Goal: Task Accomplishment & Management: Manage account settings

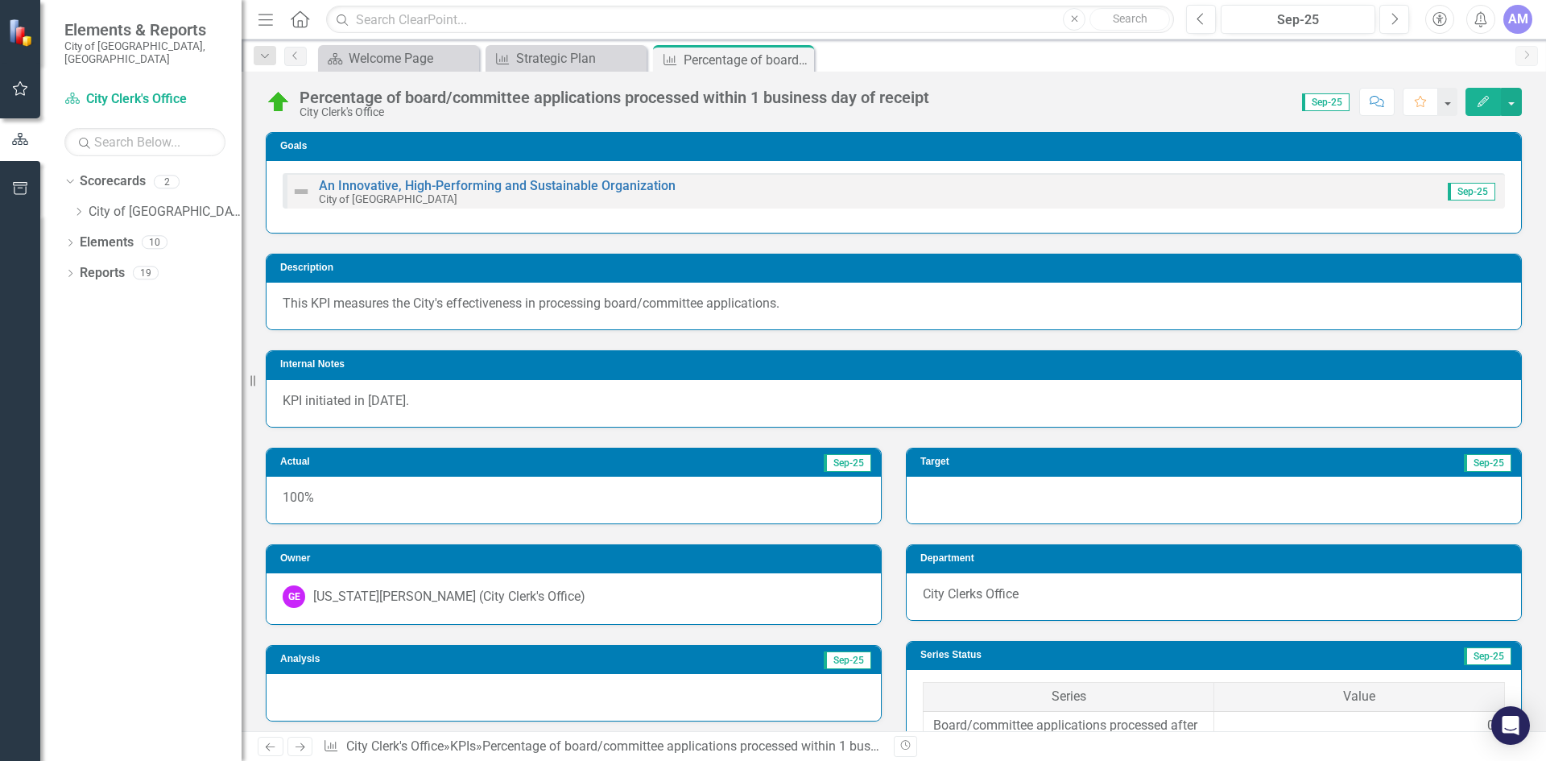
scroll to position [1771, 0]
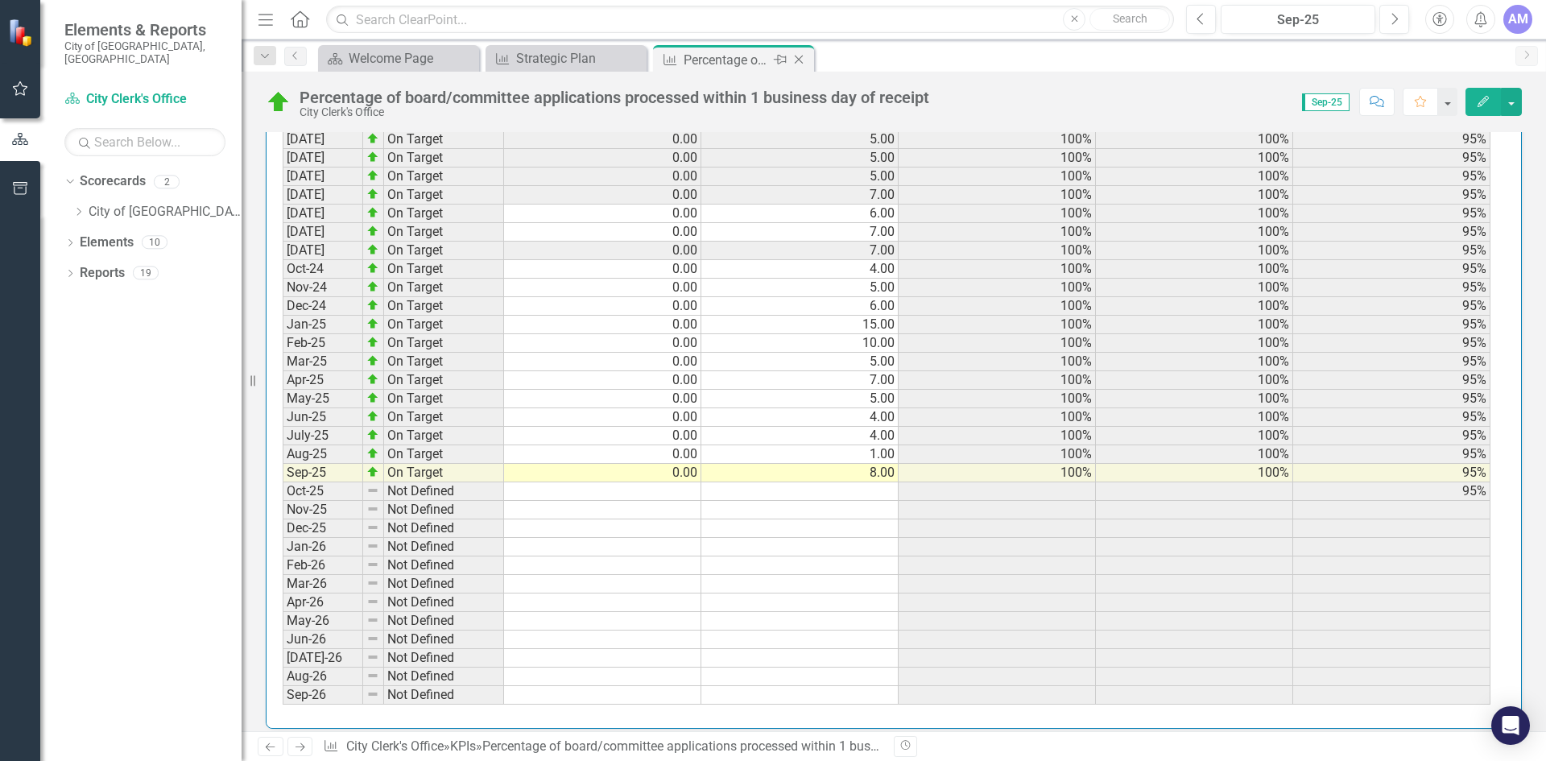
click at [795, 59] on icon "Close" at bounding box center [799, 59] width 16 height 13
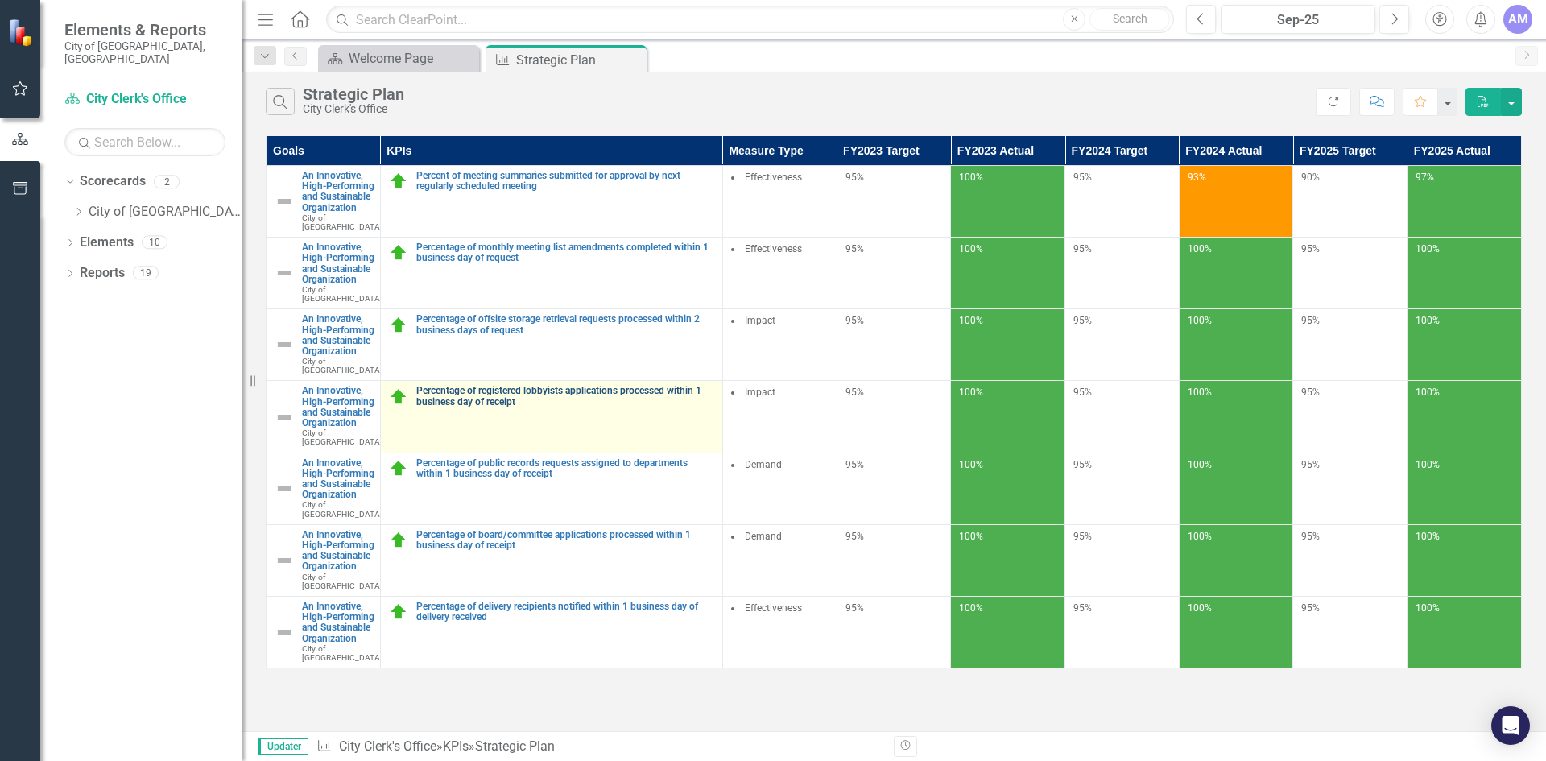
click at [527, 407] on link "Percentage of registered lobbyists applications processed within 1 business day…" at bounding box center [565, 396] width 298 height 21
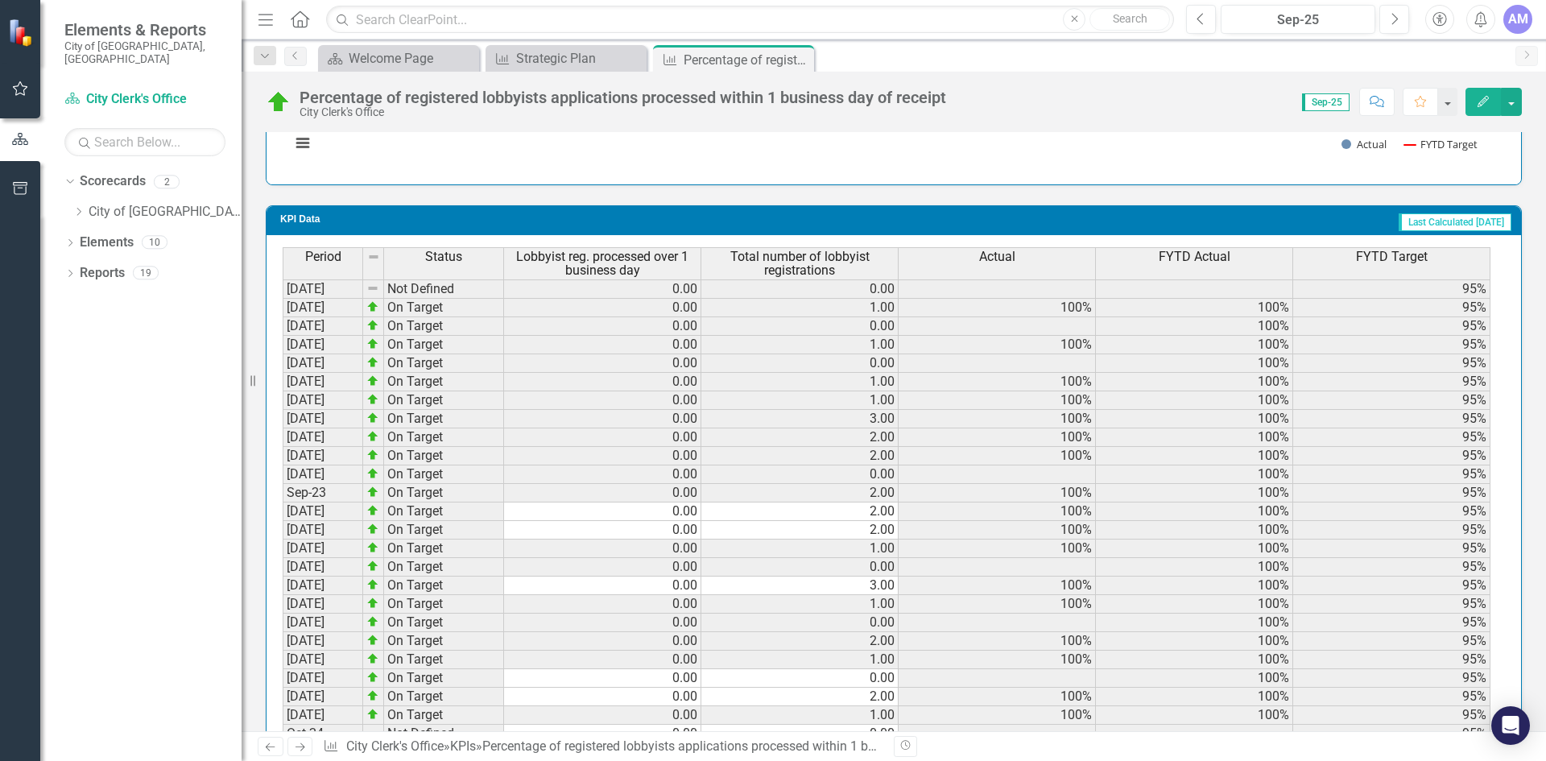
scroll to position [1691, 0]
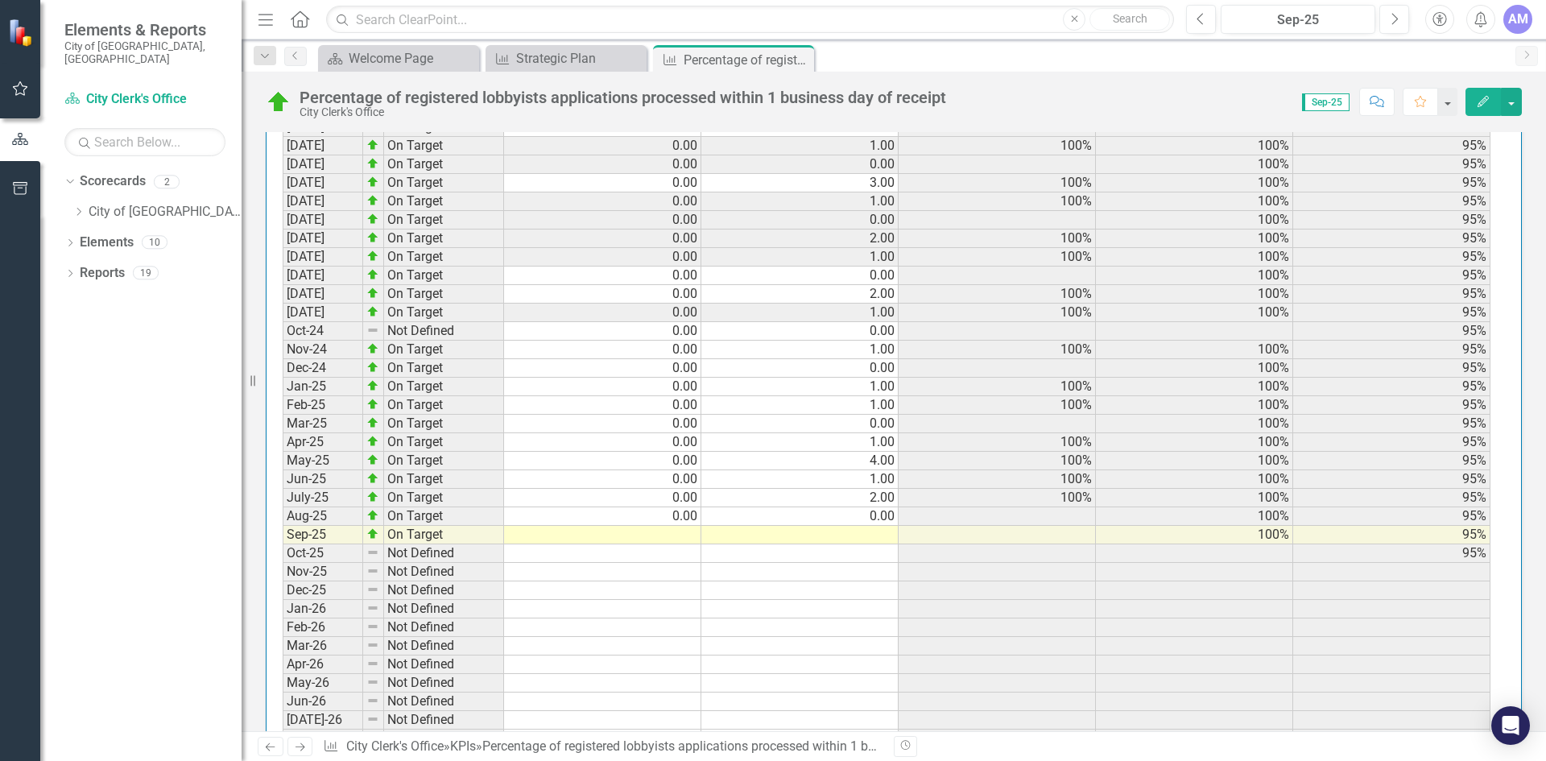
click at [638, 535] on td at bounding box center [602, 535] width 197 height 19
type textarea "0"
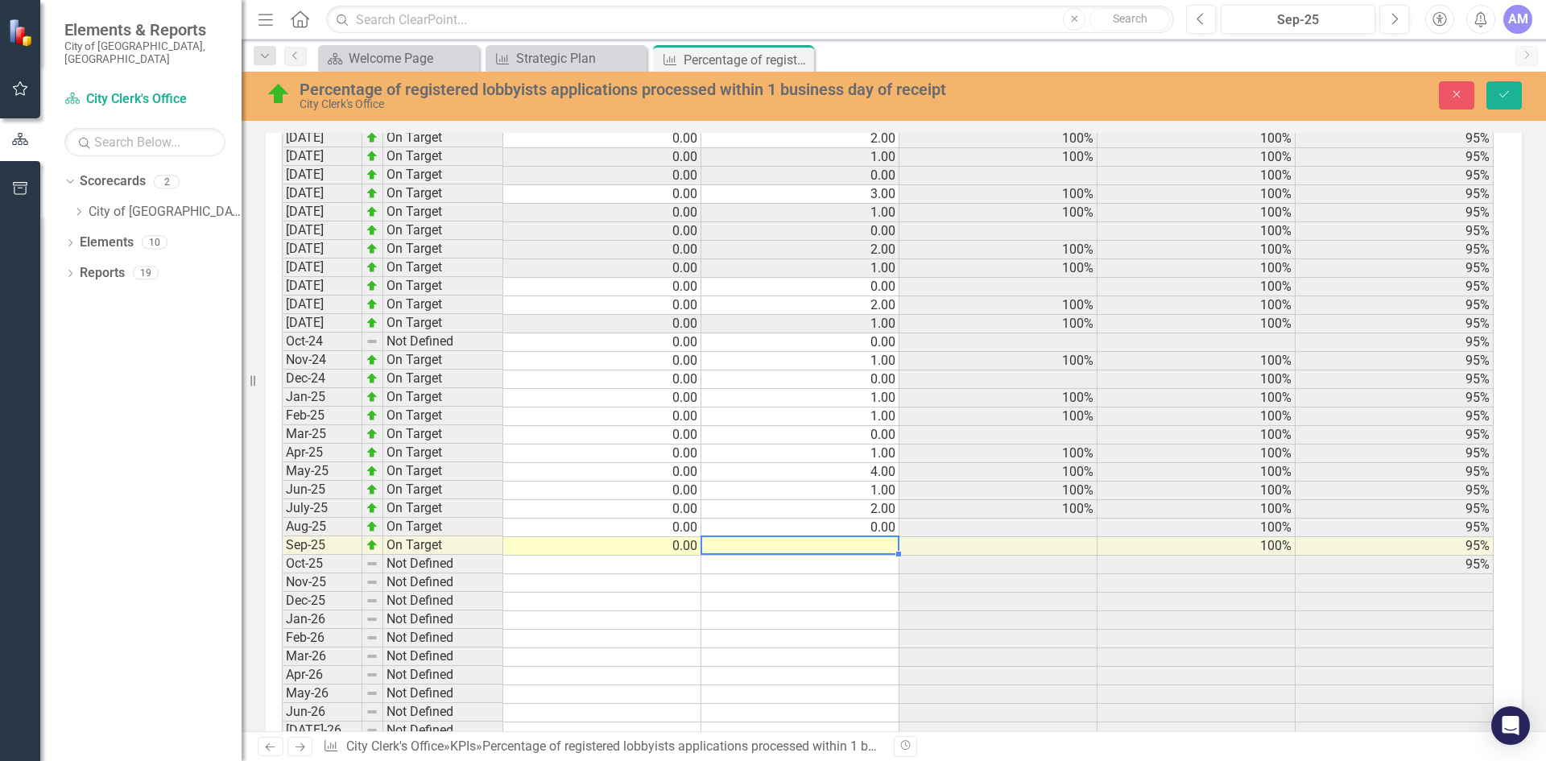
scroll to position [1701, 0]
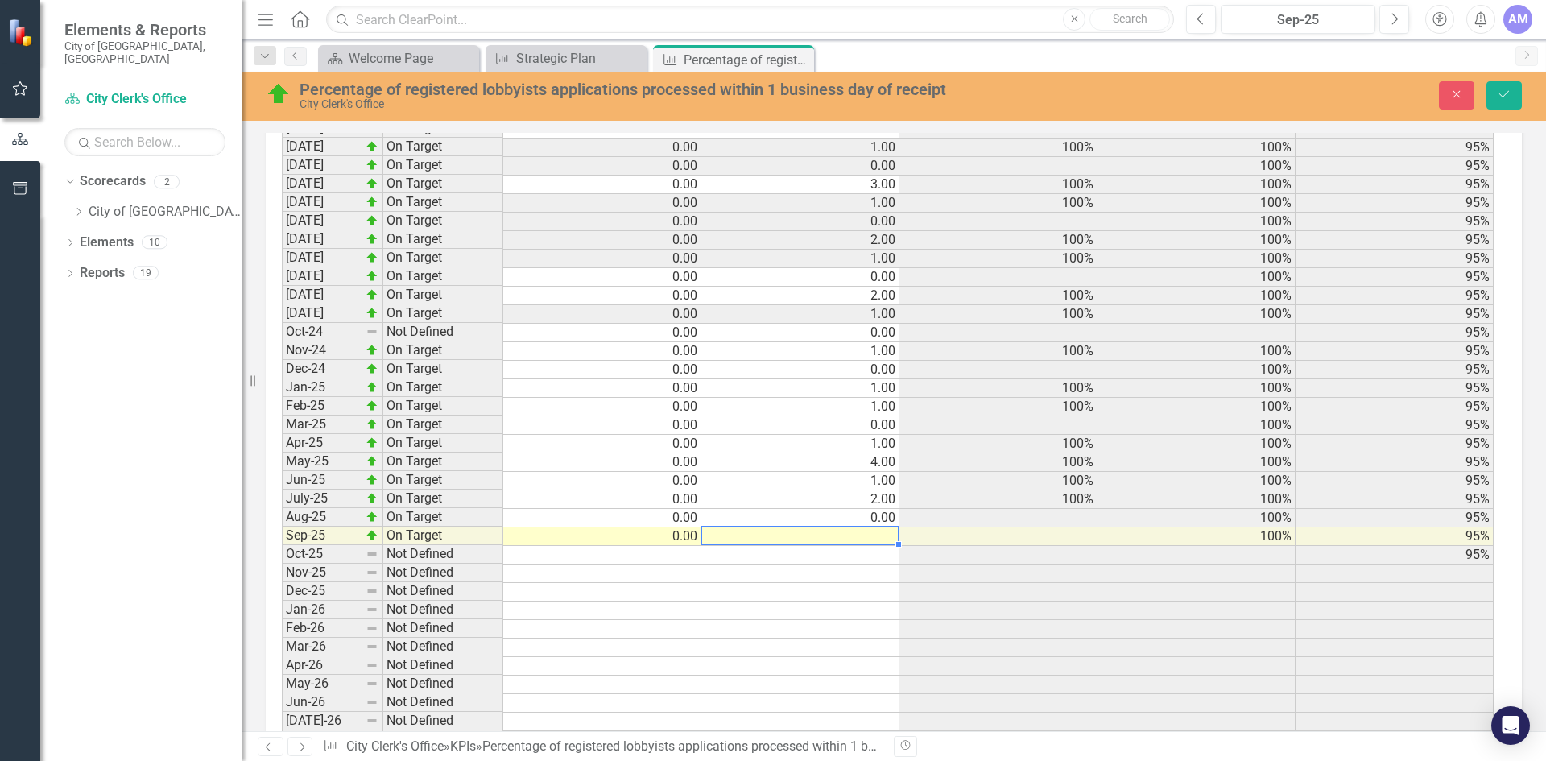
type textarea "2"
click at [1503, 92] on icon "Save" at bounding box center [1504, 94] width 14 height 11
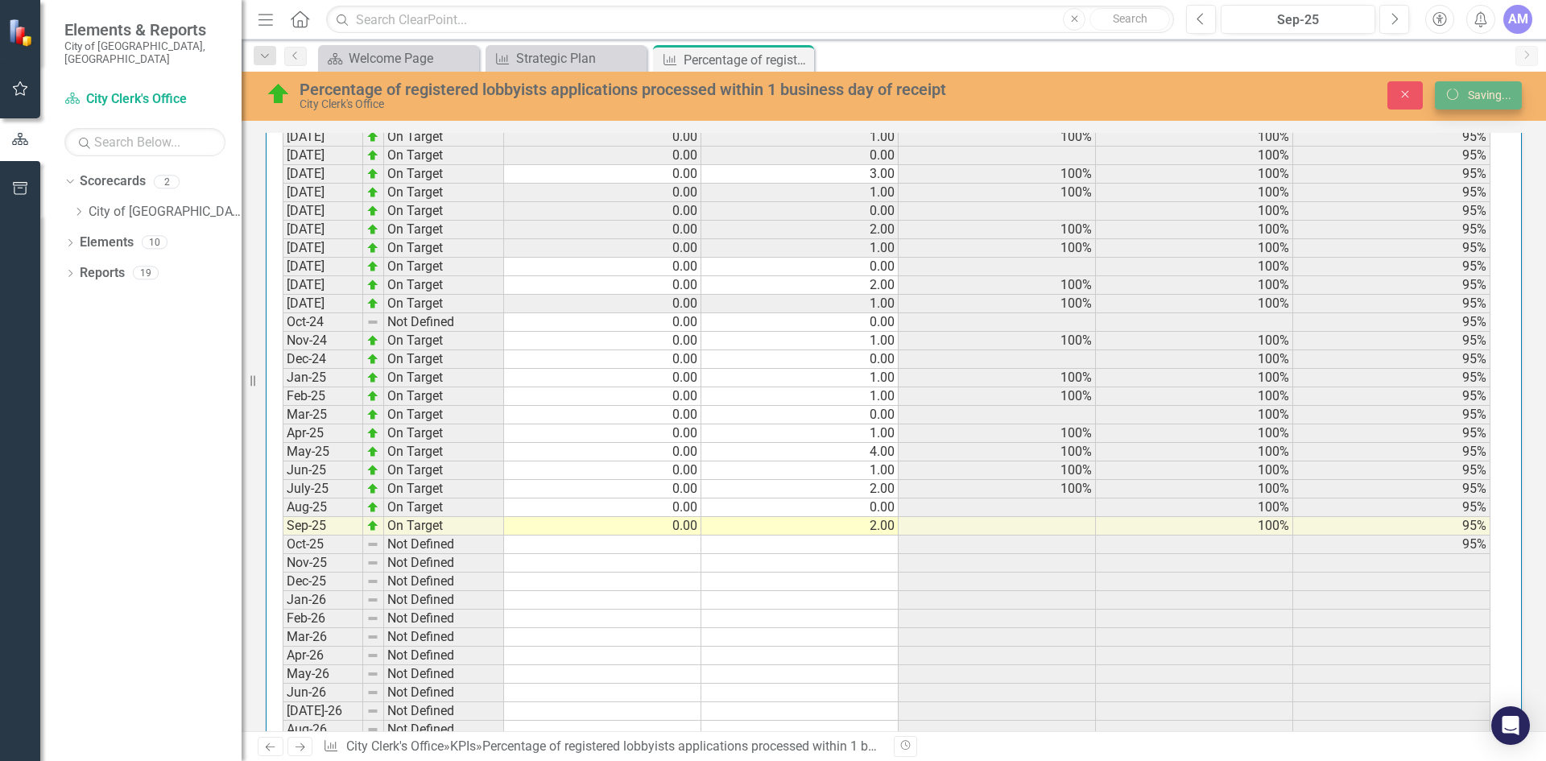
scroll to position [1691, 0]
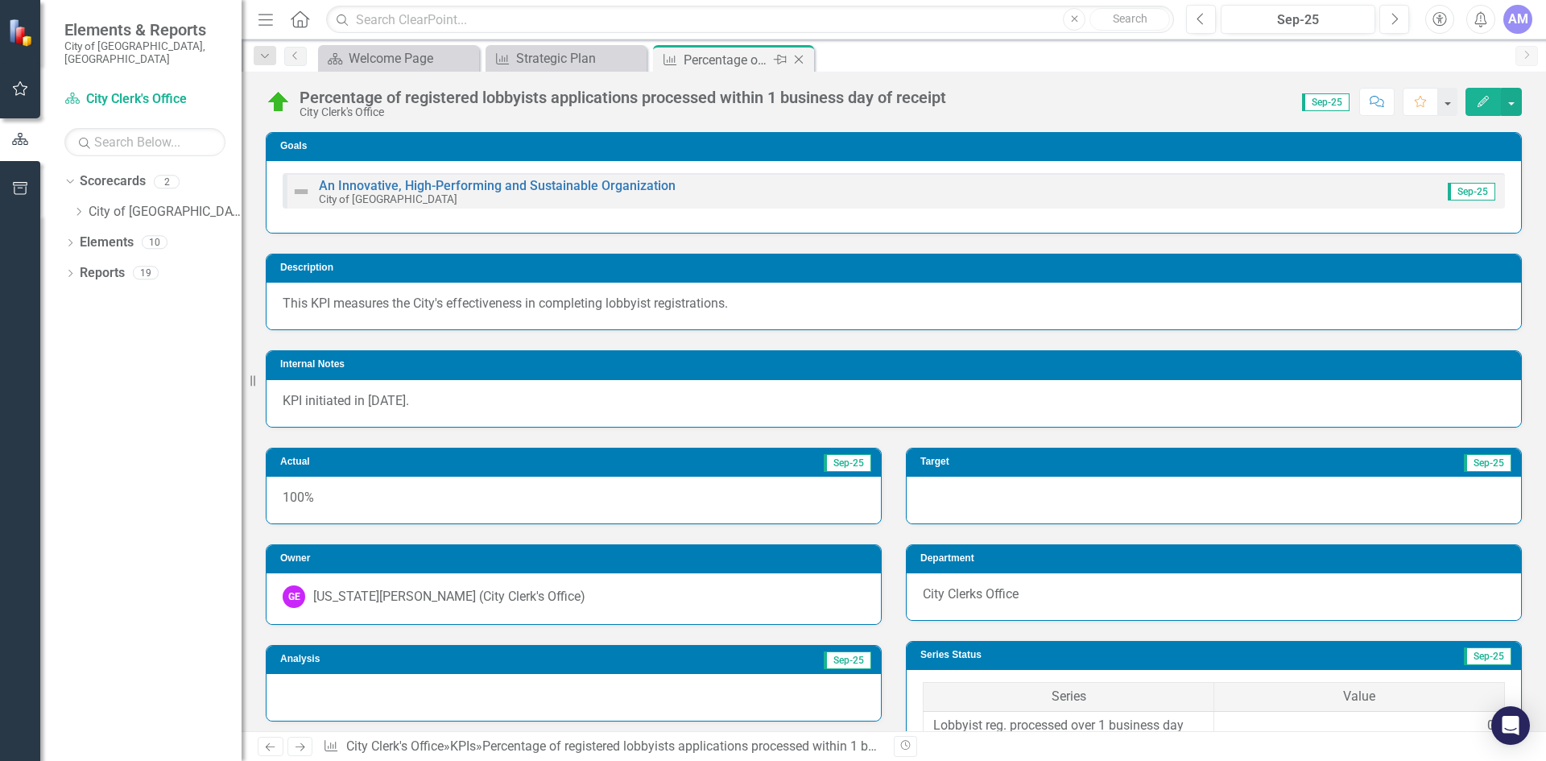
click at [799, 60] on icon "Close" at bounding box center [799, 59] width 16 height 13
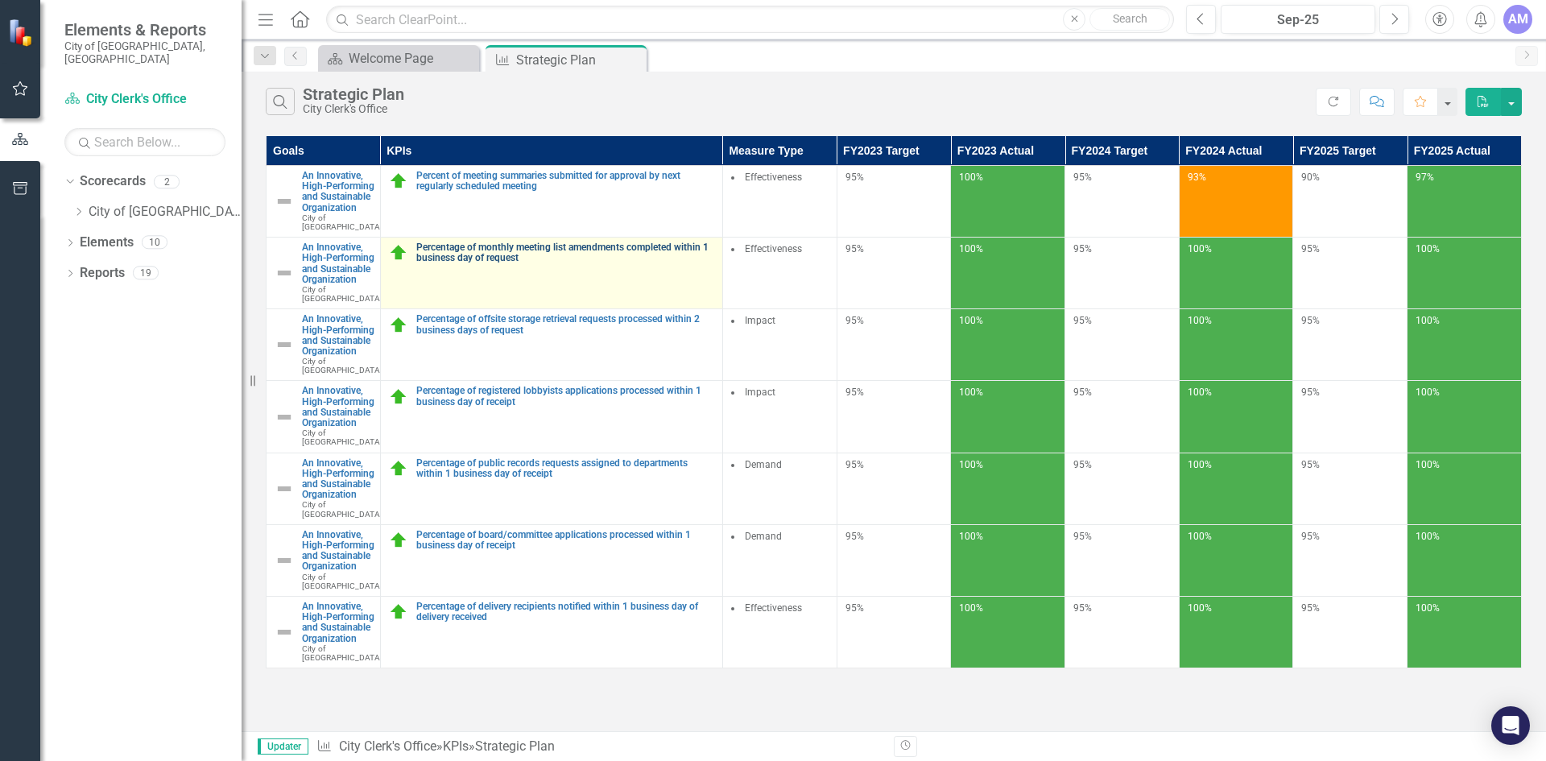
click at [572, 261] on link "Percentage of monthly meeting list amendments completed within 1 business day o…" at bounding box center [565, 252] width 298 height 21
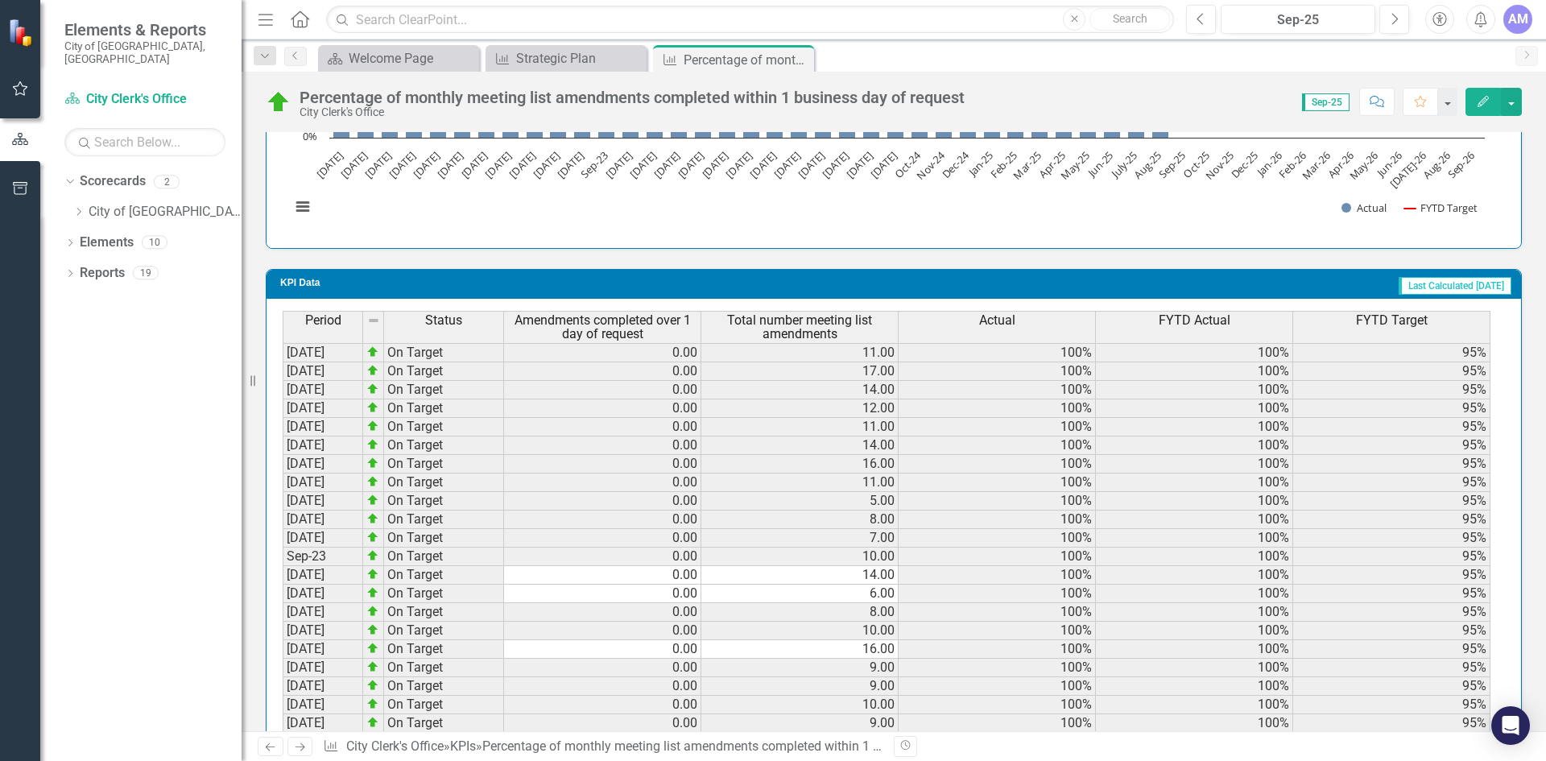
scroll to position [1530, 0]
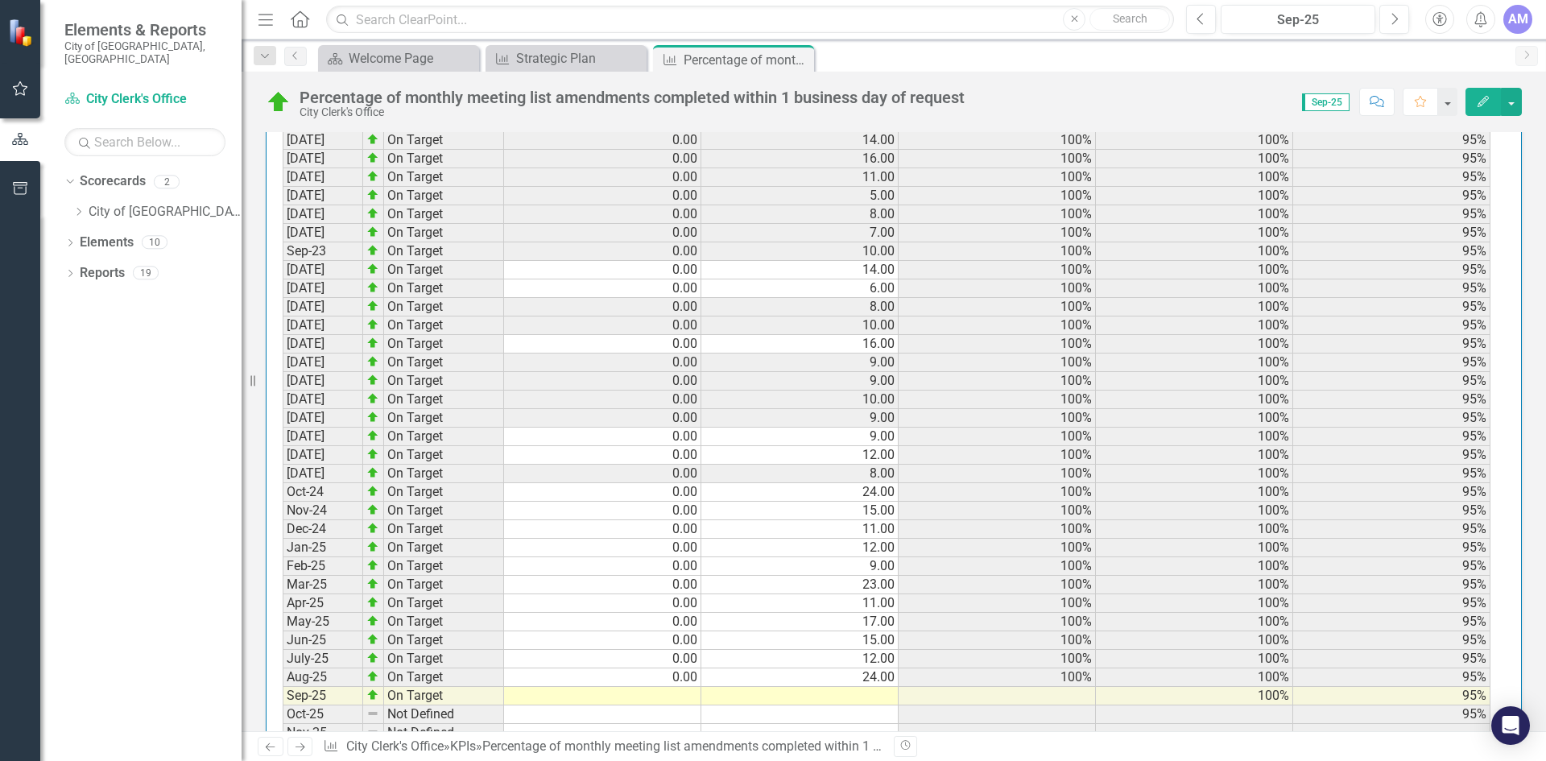
click at [680, 696] on td at bounding box center [602, 696] width 197 height 19
type textarea "0"
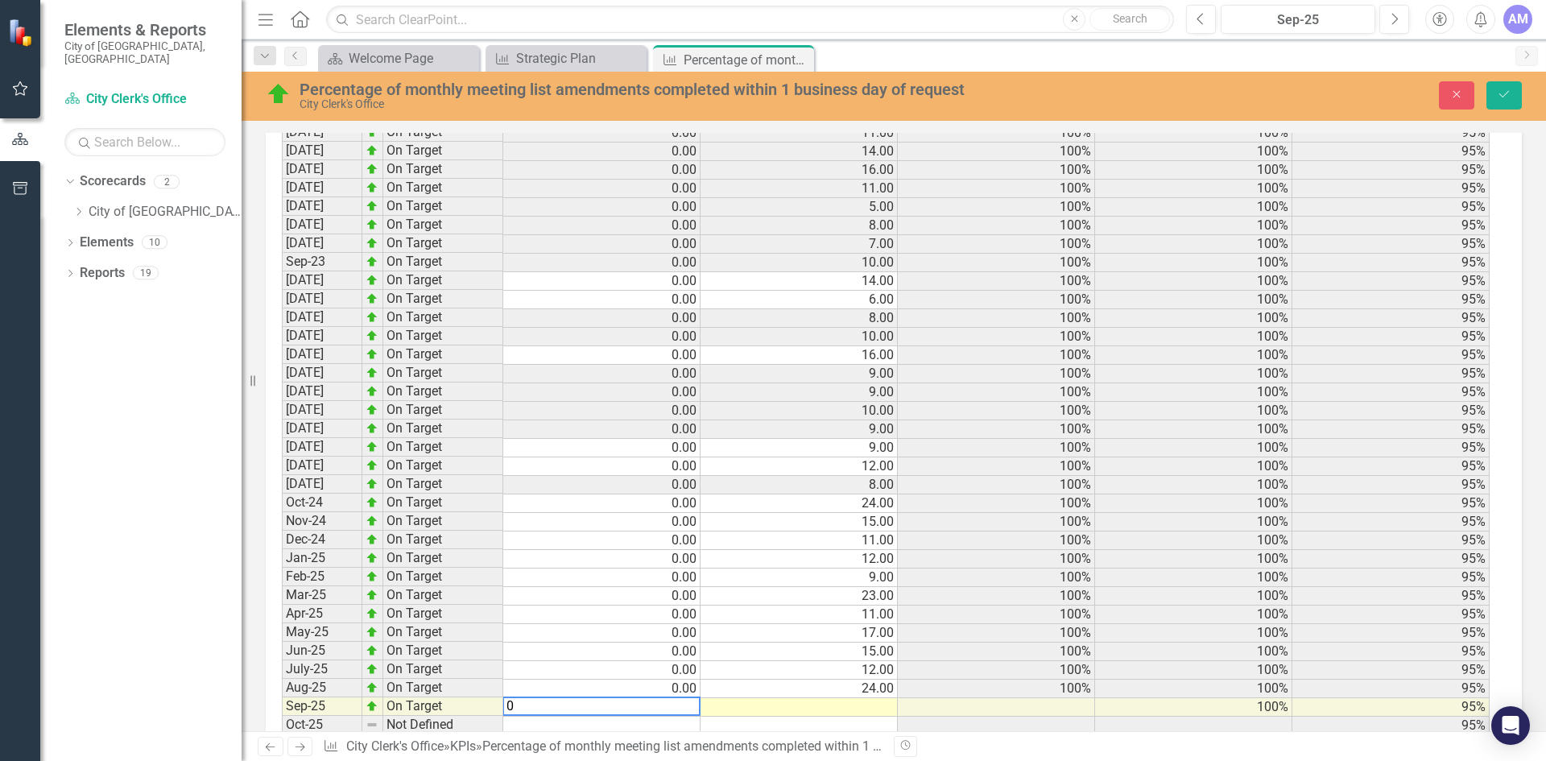
scroll to position [1539, 0]
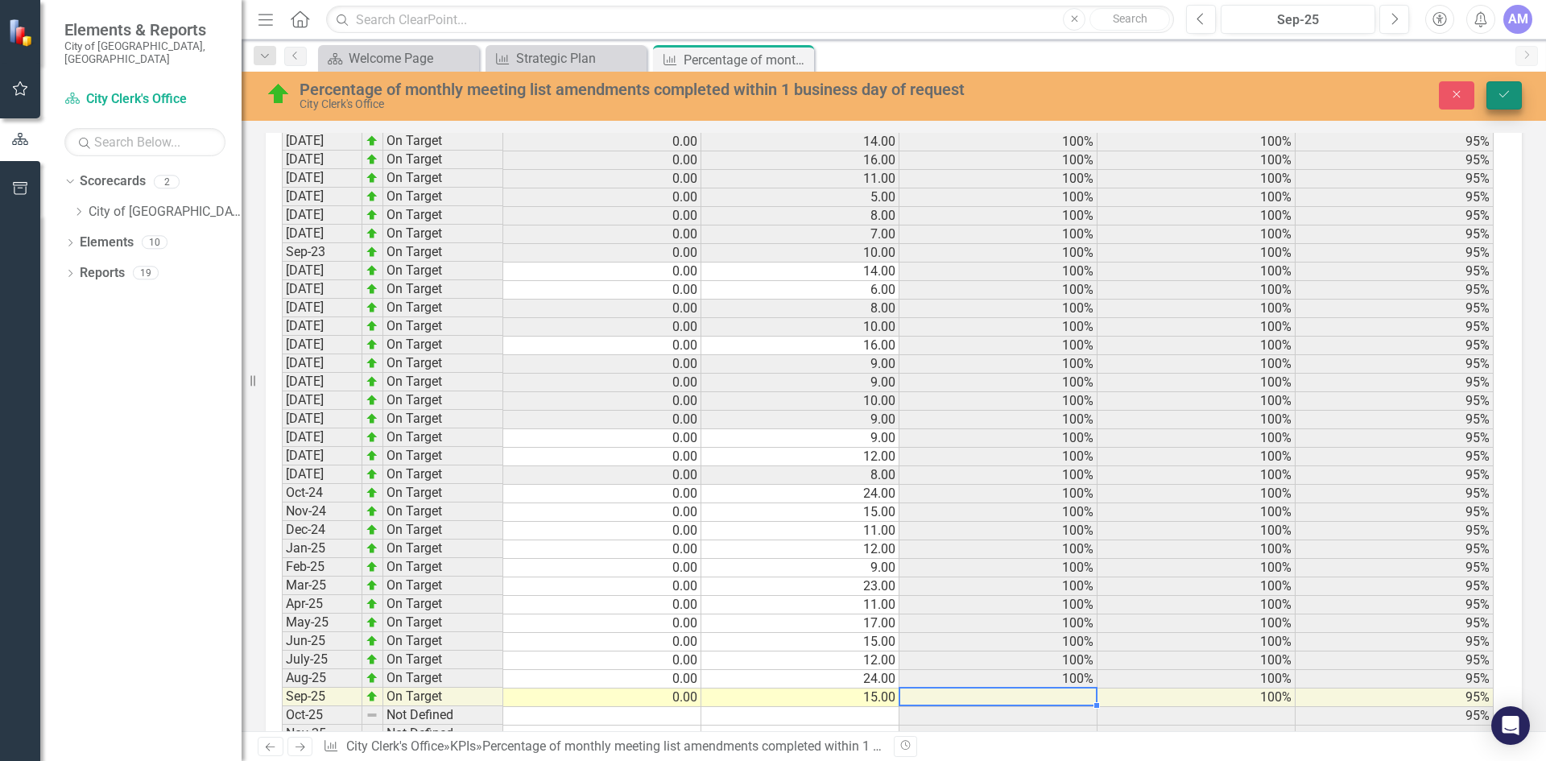
type textarea "15"
click at [1503, 90] on icon "Save" at bounding box center [1504, 94] width 14 height 11
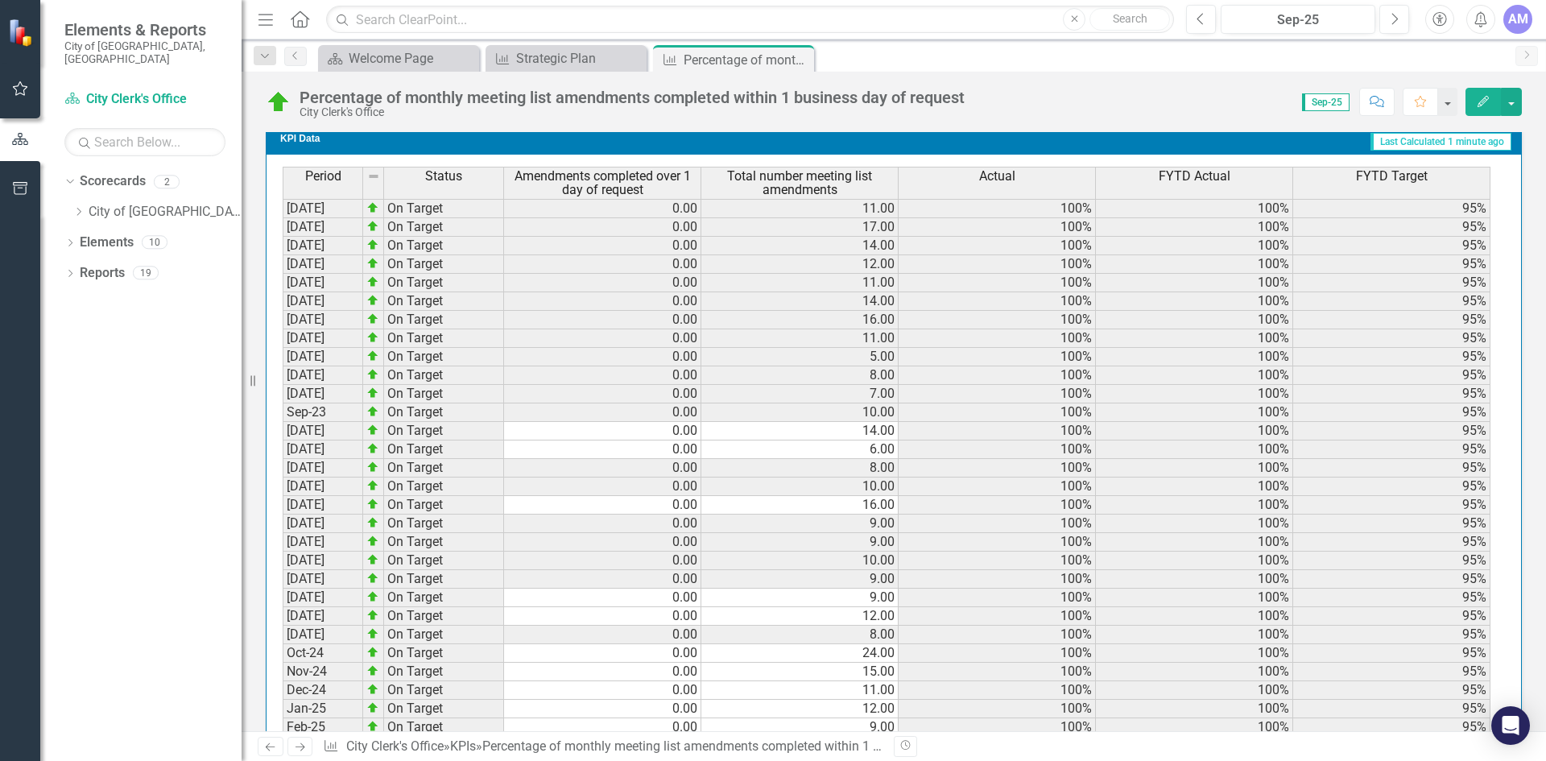
scroll to position [1767, 0]
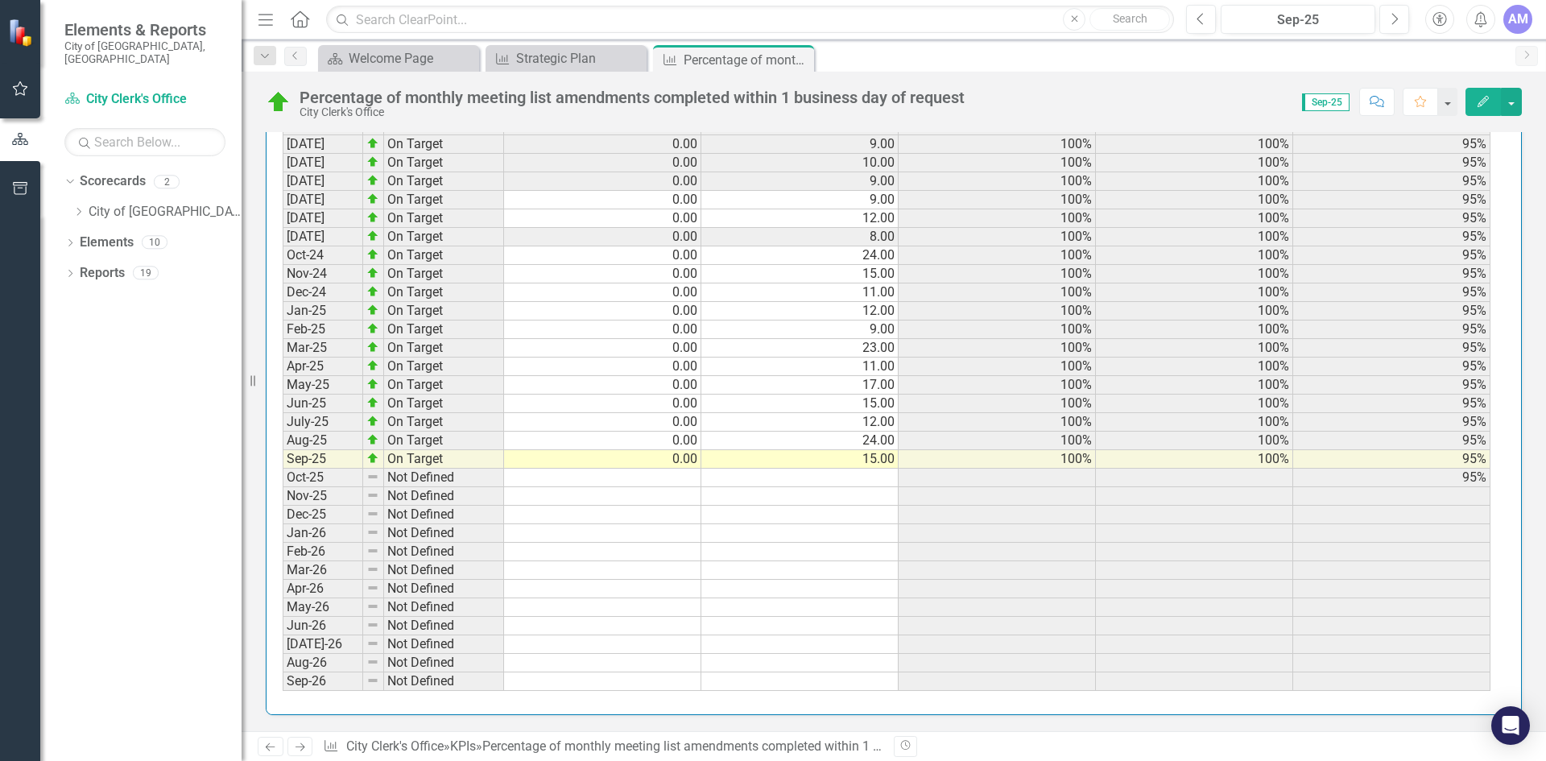
click at [283, 467] on div "Period Status Amendments completed over 1 day of request Total number meeting l…" at bounding box center [283, 230] width 0 height 922
click at [873, 461] on td "15.00" at bounding box center [799, 459] width 197 height 19
click at [873, 459] on td "15.00" at bounding box center [799, 459] width 197 height 19
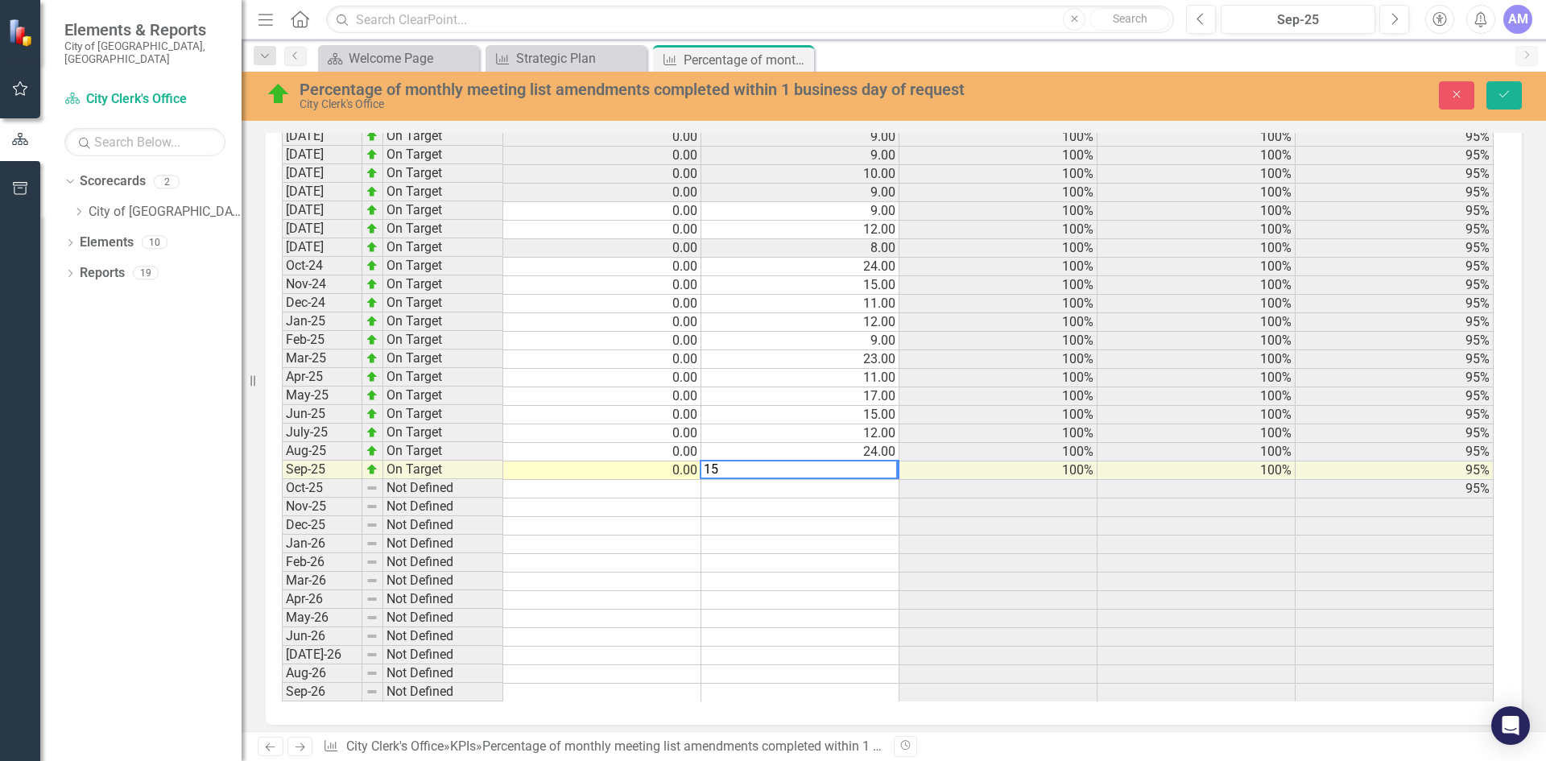
scroll to position [1776, 0]
type textarea "14"
click at [816, 531] on td at bounding box center [800, 535] width 198 height 19
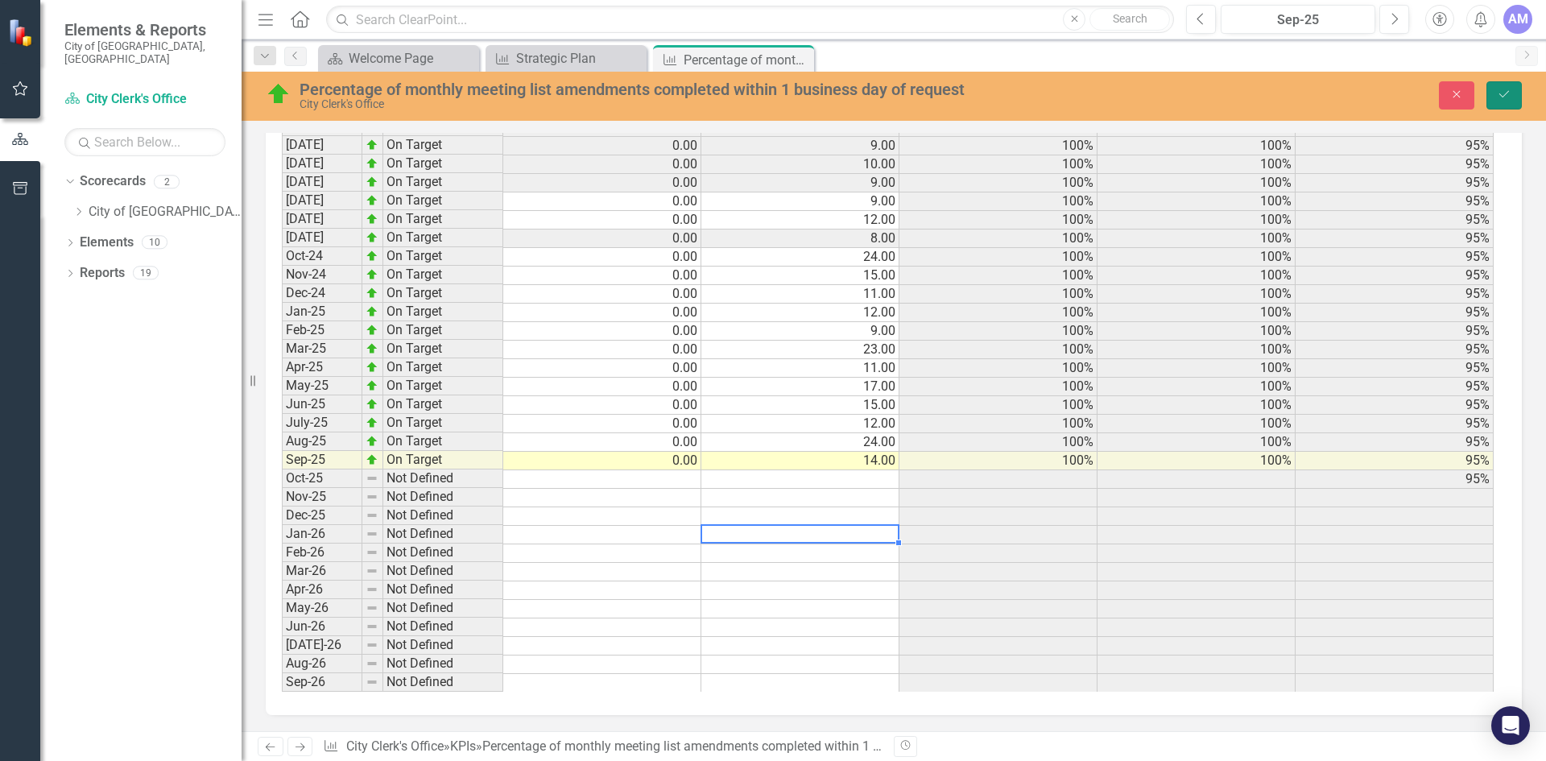
click at [1511, 104] on button "Save" at bounding box center [1503, 95] width 35 height 28
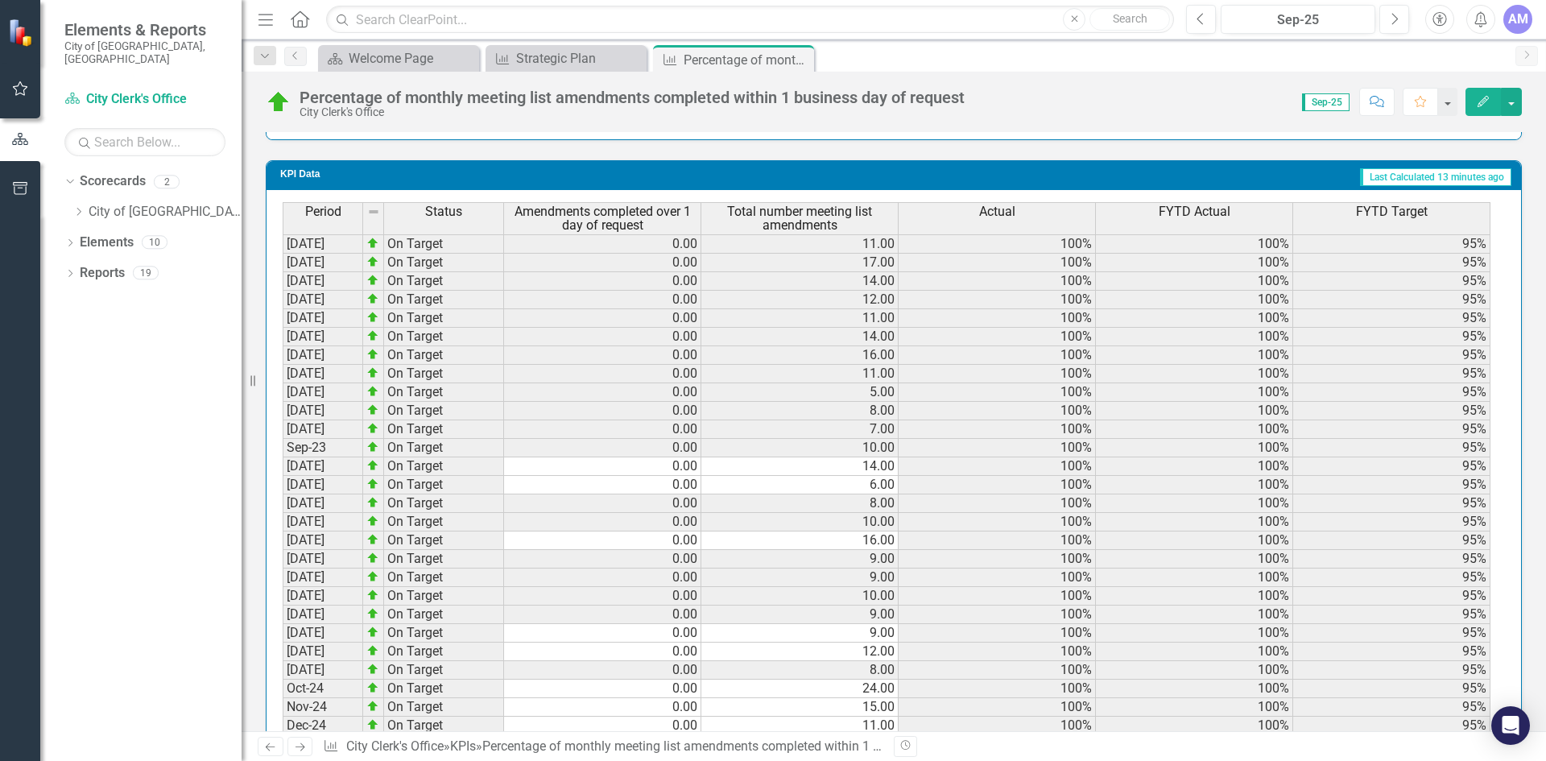
scroll to position [886, 0]
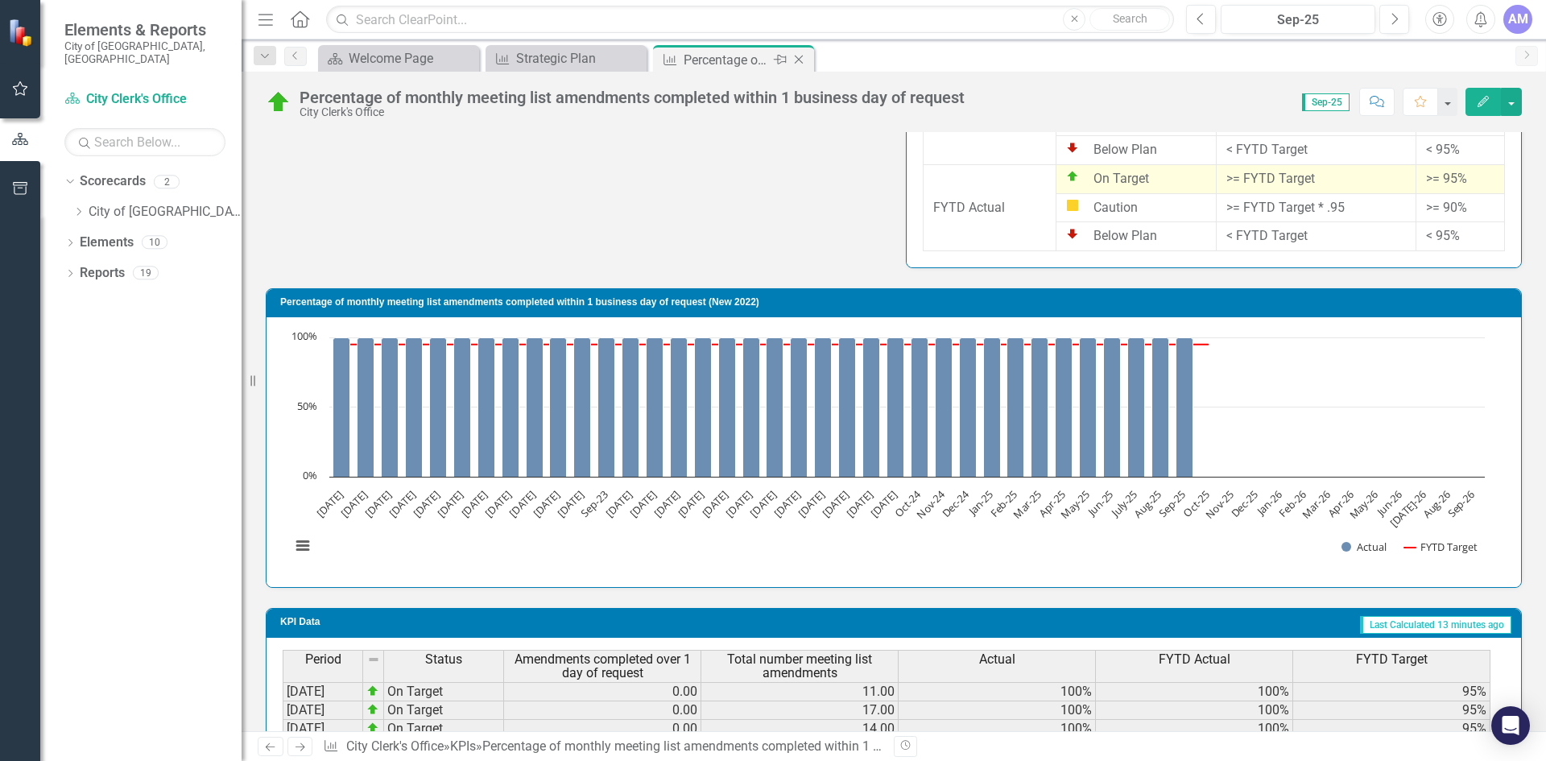
click at [793, 64] on icon "Close" at bounding box center [799, 59] width 16 height 13
